Goal: Find specific page/section: Find specific page/section

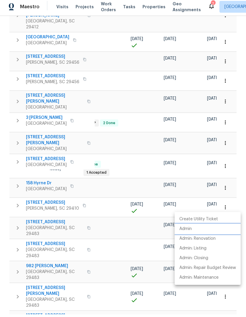
scroll to position [3, 0]
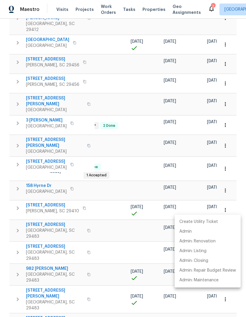
click at [151, 8] on div at bounding box center [123, 158] width 246 height 317
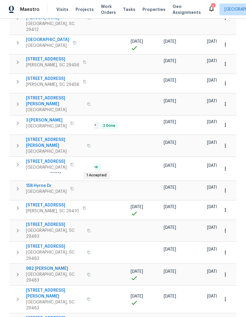
click at [146, 7] on span "Properties" at bounding box center [153, 9] width 23 height 6
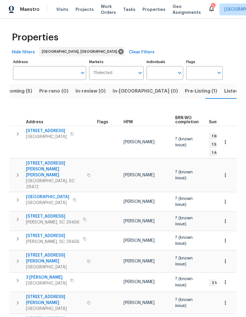
click at [152, 9] on span "Properties" at bounding box center [153, 9] width 23 height 6
click at [147, 6] on span "Properties" at bounding box center [153, 9] width 23 height 6
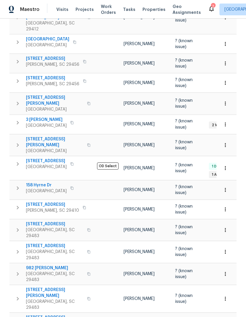
scroll to position [157, 0]
